Goal: Task Accomplishment & Management: Manage account settings

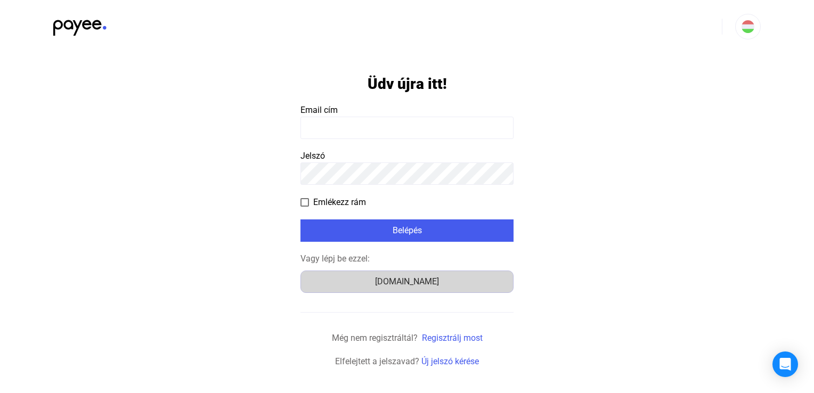
click at [417, 285] on font "Számlázz.hu" at bounding box center [407, 281] width 64 height 10
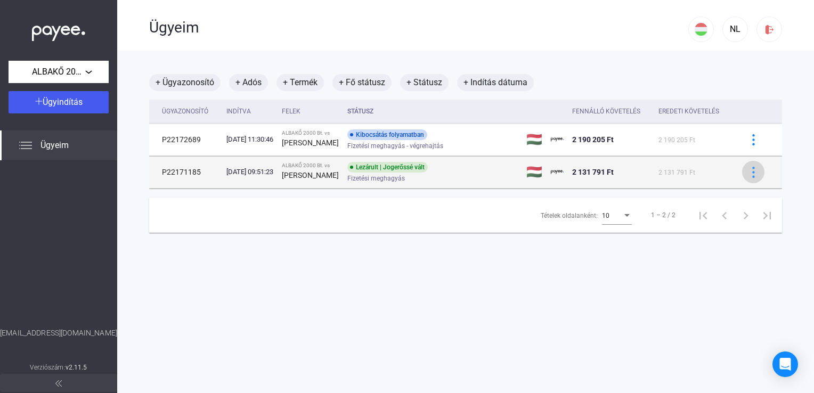
click at [748, 174] on img at bounding box center [753, 172] width 11 height 11
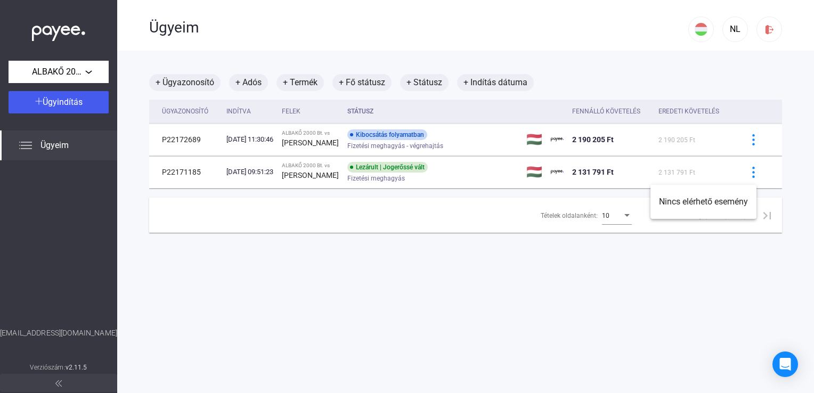
click at [597, 295] on div at bounding box center [407, 196] width 814 height 393
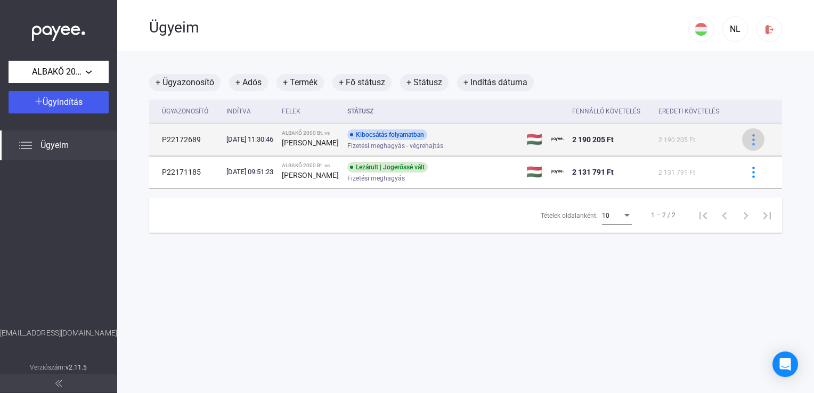
click at [748, 140] on img at bounding box center [753, 139] width 11 height 11
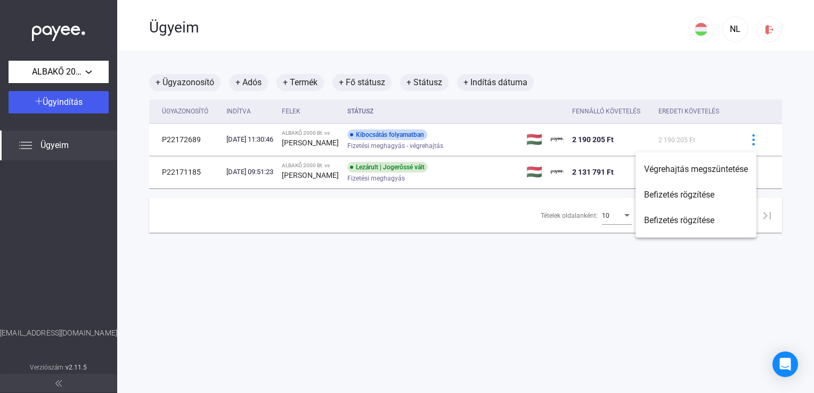
click at [484, 335] on div at bounding box center [407, 196] width 814 height 393
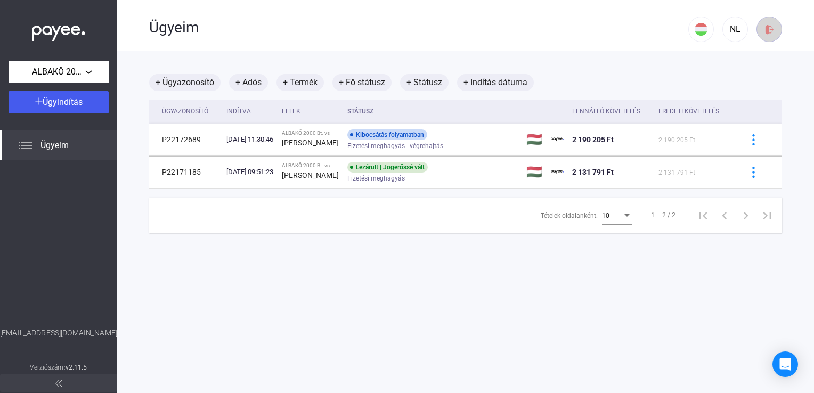
click at [764, 31] on img at bounding box center [769, 29] width 11 height 11
